Goal: Check status: Check status

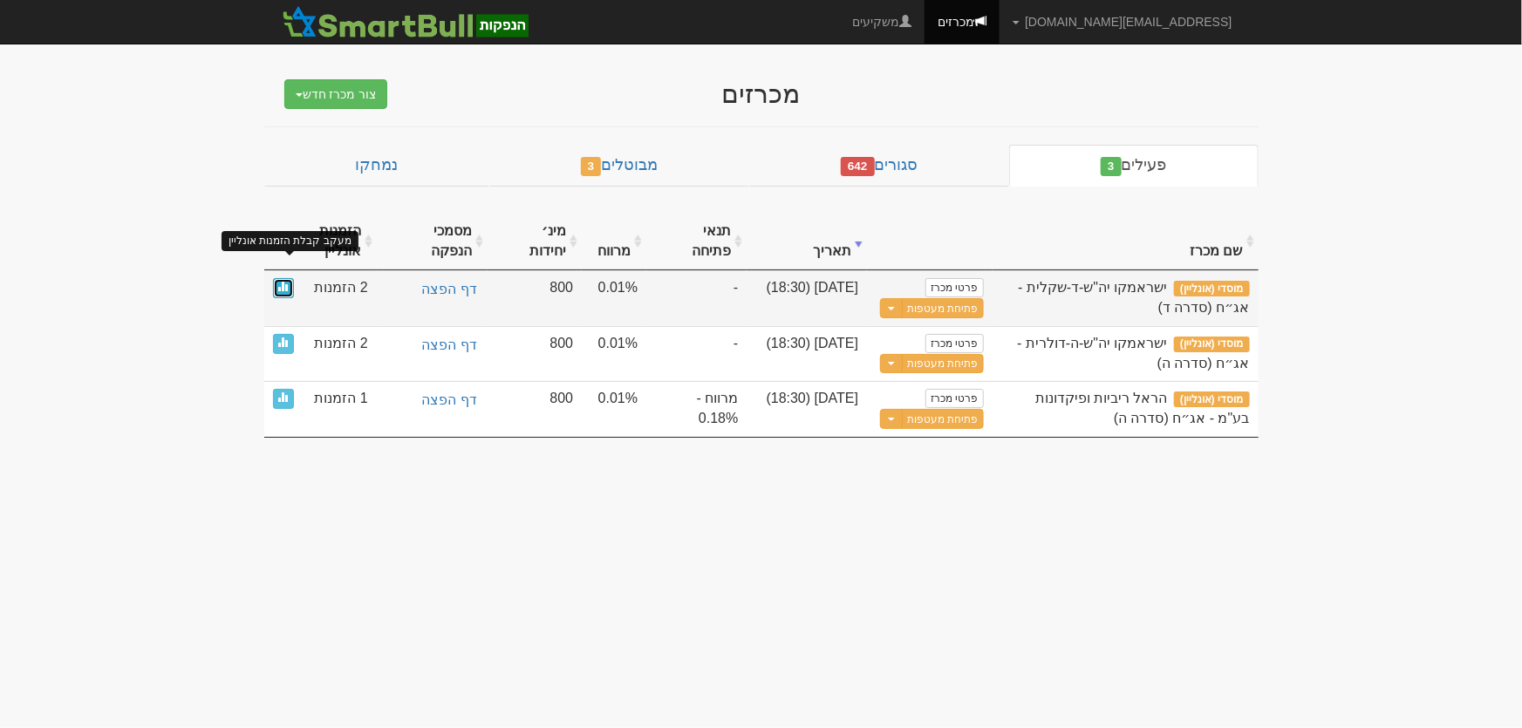
click at [280, 281] on span at bounding box center [283, 286] width 10 height 10
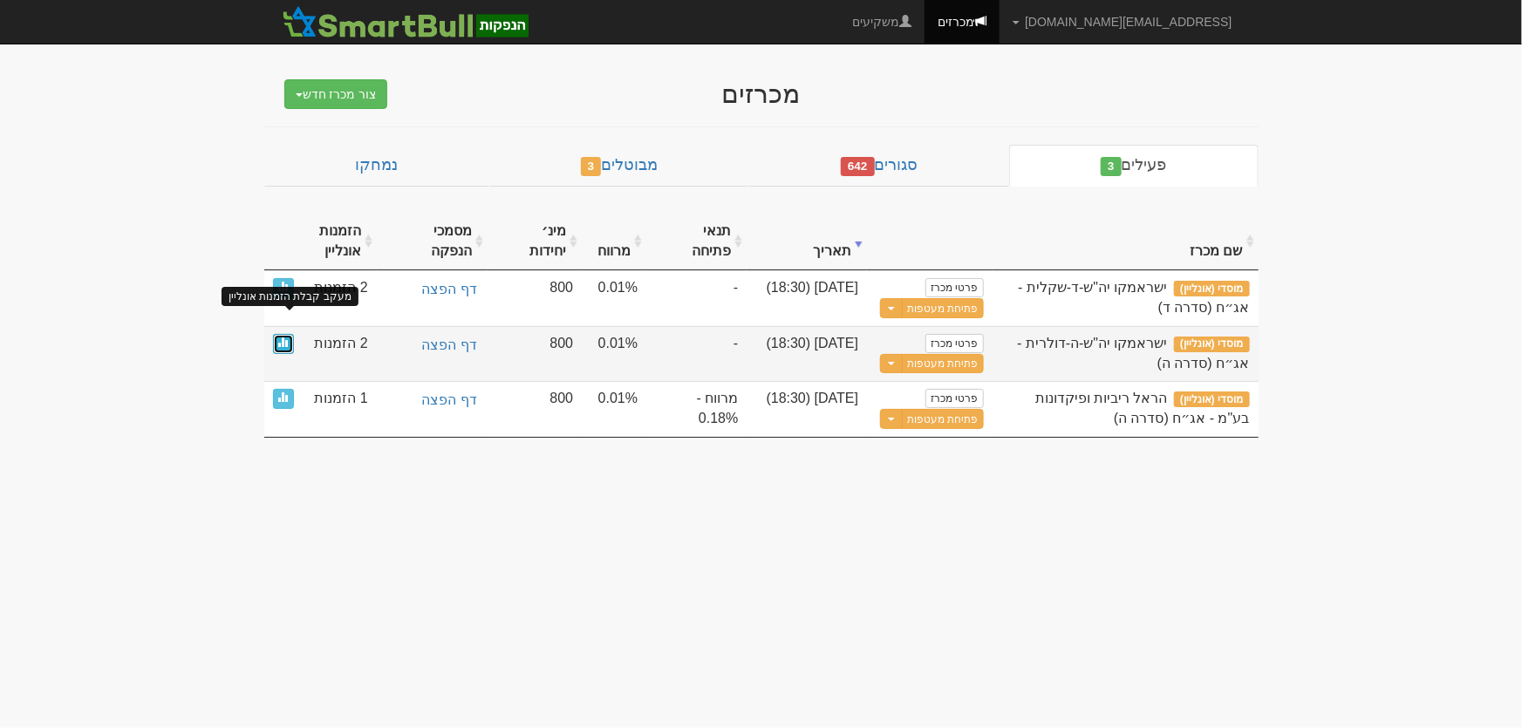
click at [279, 334] on link at bounding box center [283, 344] width 21 height 20
